Goal: Task Accomplishment & Management: Manage account settings

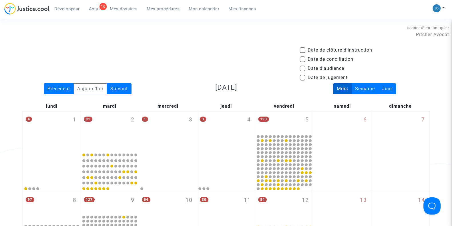
click at [129, 6] on span "Mes dossiers" at bounding box center [124, 8] width 28 height 5
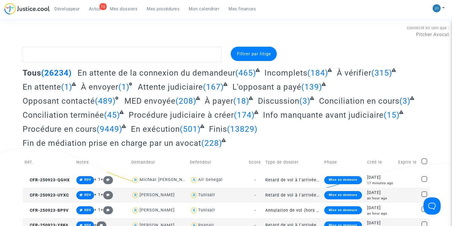
click at [256, 54] on span "Filtrer par litige" at bounding box center [254, 53] width 34 height 5
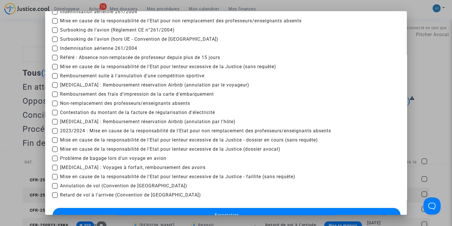
scroll to position [103, 0]
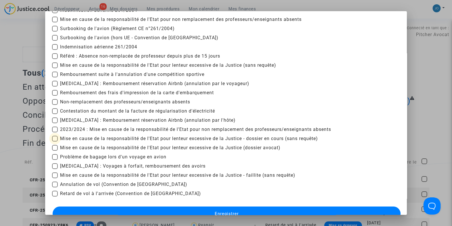
click at [189, 140] on span "Mise en cause de la responsabilité de l'Etat pour lenteur excessive de la Justi…" at bounding box center [189, 138] width 258 height 7
click at [55, 141] on input "Mise en cause de la responsabilité de l'Etat pour lenteur excessive de la Justi…" at bounding box center [55, 141] width 0 height 0
checkbox input "true"
click at [189, 148] on span "Mise en cause de la responsabilité de l'Etat pour lenteur excessive de la Justi…" at bounding box center [170, 147] width 220 height 7
click at [55, 150] on input "Mise en cause de la responsabilité de l'Etat pour lenteur excessive de la Justi…" at bounding box center [55, 150] width 0 height 0
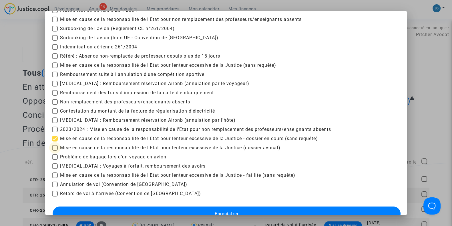
checkbox input "true"
click at [192, 176] on span "Mise en cause de la responsabilité de l'Etat pour lenteur excessive de la Justi…" at bounding box center [177, 175] width 235 height 7
click at [55, 178] on input "Mise en cause de la responsabilité de l'Etat pour lenteur excessive de la Justi…" at bounding box center [55, 178] width 0 height 0
checkbox input "true"
click at [198, 208] on button "Enregistrer" at bounding box center [227, 213] width 348 height 14
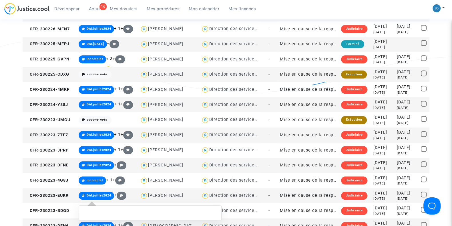
scroll to position [609, 0]
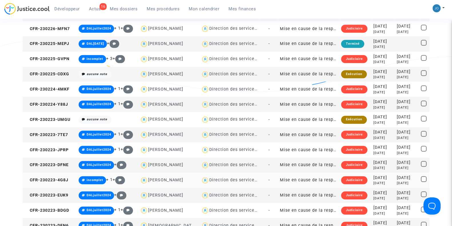
click at [383, 179] on div "2023-02-23" at bounding box center [382, 177] width 19 height 6
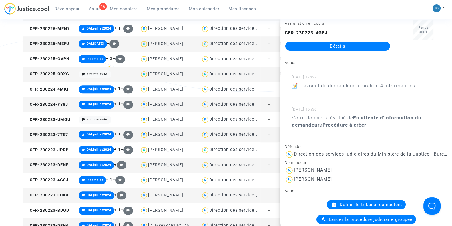
scroll to position [0, 0]
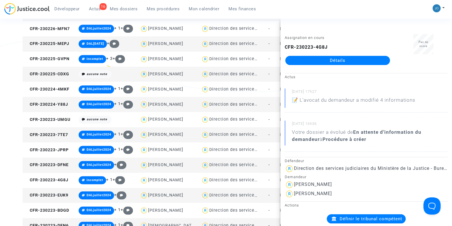
click at [339, 63] on link "Détails" at bounding box center [337, 60] width 105 height 9
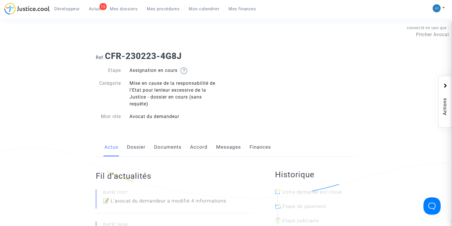
click at [164, 152] on link "Documents" at bounding box center [167, 147] width 27 height 19
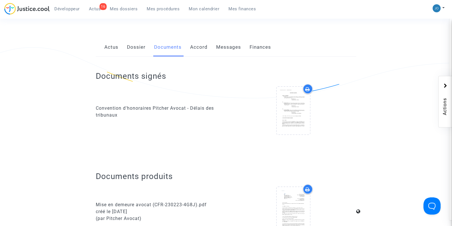
scroll to position [100, 0]
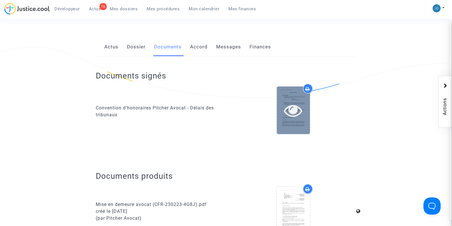
click at [283, 113] on div at bounding box center [293, 110] width 33 height 18
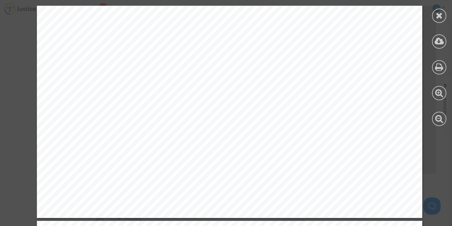
scroll to position [336, 0]
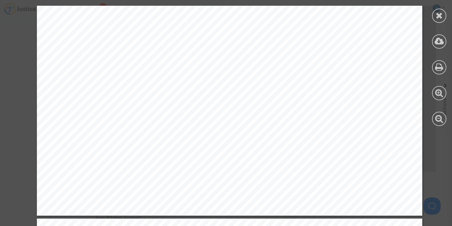
click at [264, 122] on span "contentieux l’opposant à l’État, en vue d’obtenir une indemnisation du fait du …" at bounding box center [245, 122] width 333 height 7
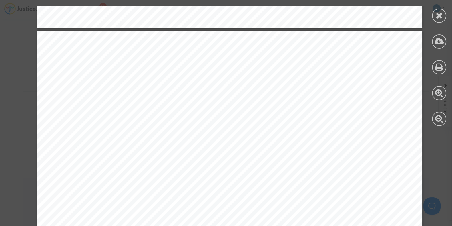
scroll to position [1072, 0]
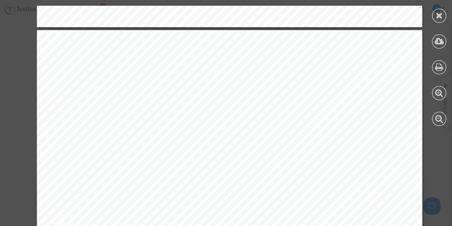
click at [106, 108] on span "titre sur le un compte séquestre, ce que le Client accepte. Le Client autorise …" at bounding box center [246, 109] width 334 height 7
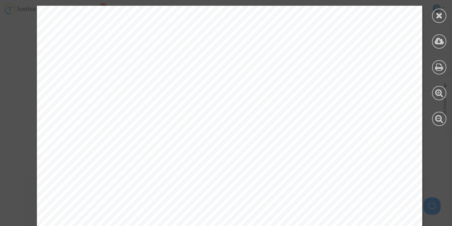
click at [334, 92] on div "Article 7.2 Assurance protection juridique Le Client déclare avoir été informé …" at bounding box center [229, 70] width 385 height 545
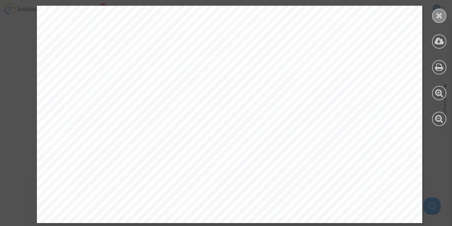
click at [442, 14] on icon at bounding box center [439, 15] width 7 height 9
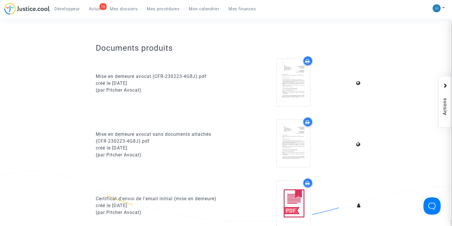
scroll to position [0, 0]
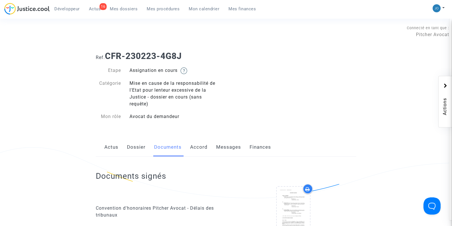
click at [134, 148] on link "Dossier" at bounding box center [136, 147] width 19 height 19
